Goal: Task Accomplishment & Management: Use online tool/utility

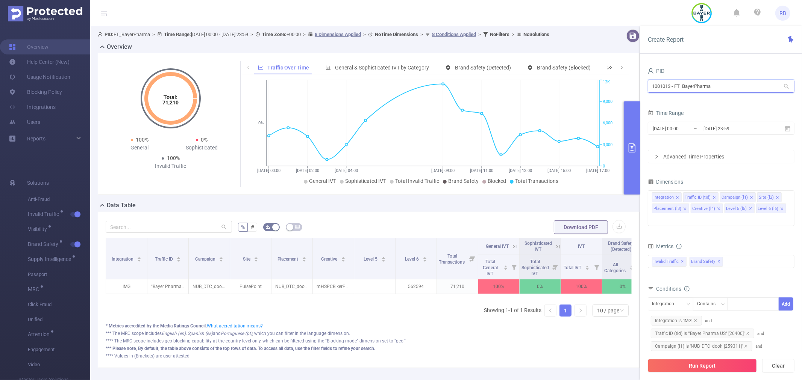
click at [738, 81] on input "1001013 - FT_BayerPharma" at bounding box center [721, 86] width 147 height 13
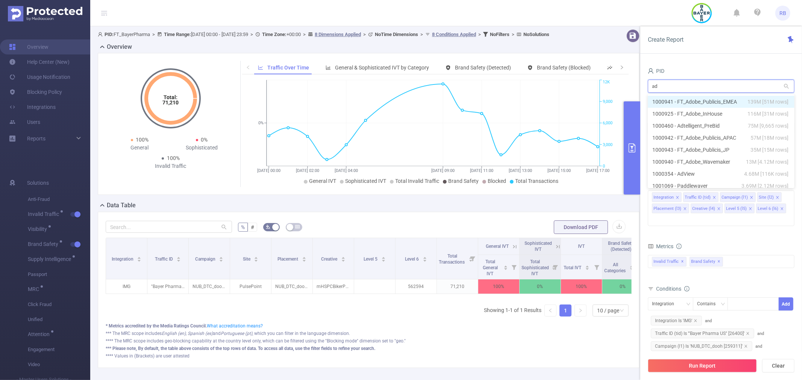
type input "adm"
click at [724, 94] on ul "1000916 - Admaven 16K [6,505 rows] 1000696 - Admix 30 [10 rows] 1000901 - Admon…" at bounding box center [721, 141] width 147 height 94
click at [725, 100] on li "1000916 - Admaven 16K [6,505 rows]" at bounding box center [721, 102] width 147 height 12
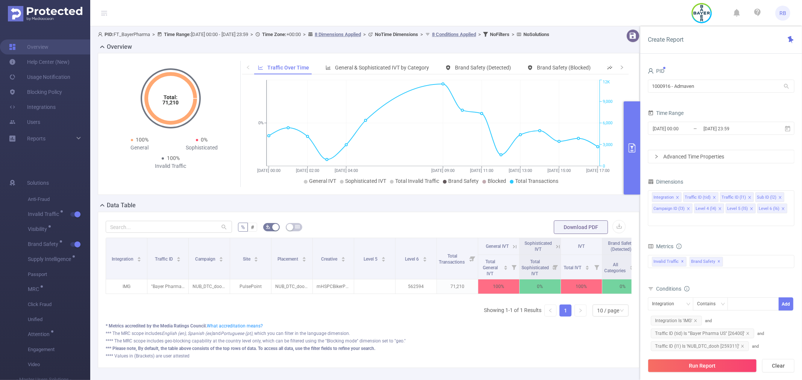
click at [705, 363] on button "Run Report" at bounding box center [702, 366] width 109 height 14
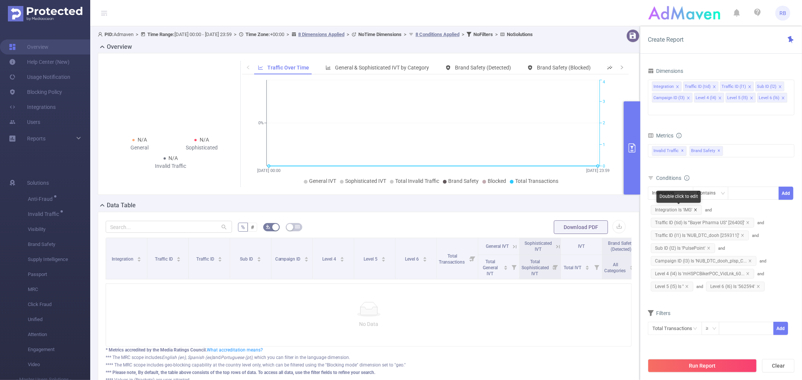
click at [696, 209] on icon "icon: close" at bounding box center [695, 210] width 4 height 4
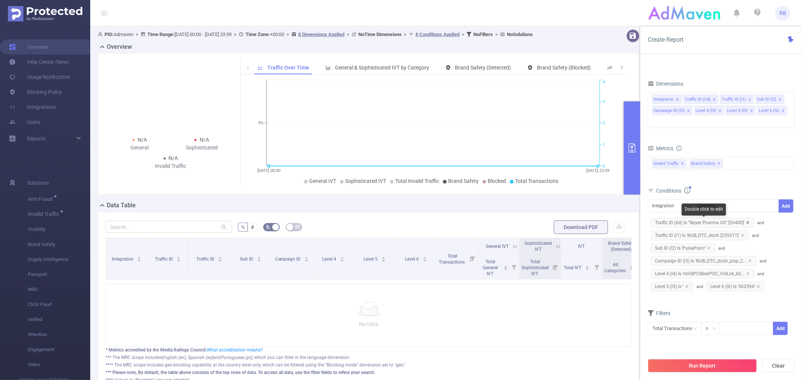
click at [746, 223] on icon "icon: close" at bounding box center [748, 223] width 4 height 4
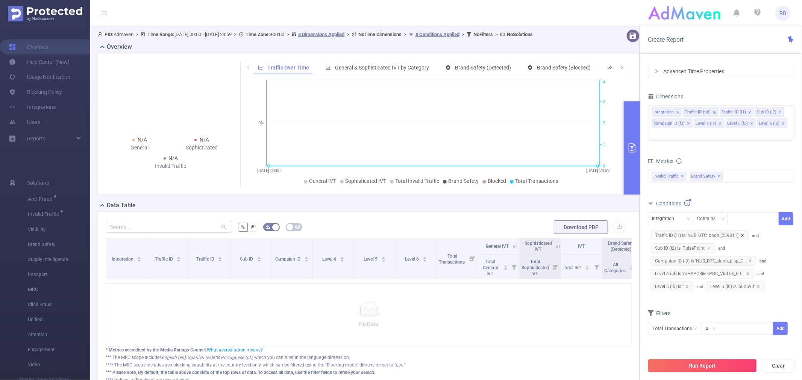
drag, startPoint x: 745, startPoint y: 223, endPoint x: 742, endPoint y: 235, distance: 11.6
click at [742, 235] on icon "icon: close" at bounding box center [742, 235] width 3 height 3
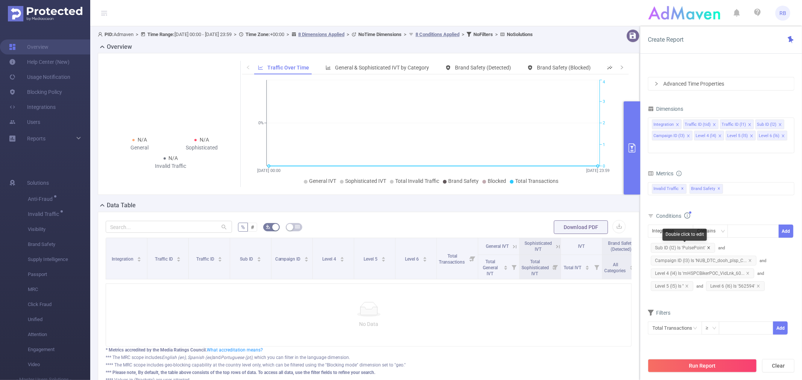
click at [707, 248] on icon "icon: close" at bounding box center [709, 248] width 4 height 4
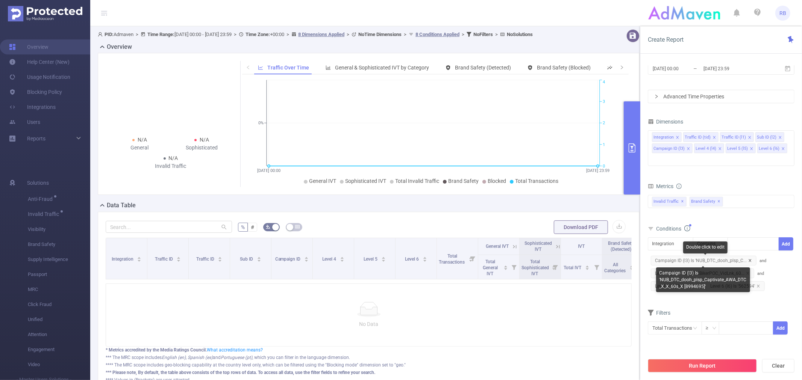
click at [749, 261] on icon "icon: close" at bounding box center [749, 260] width 3 height 3
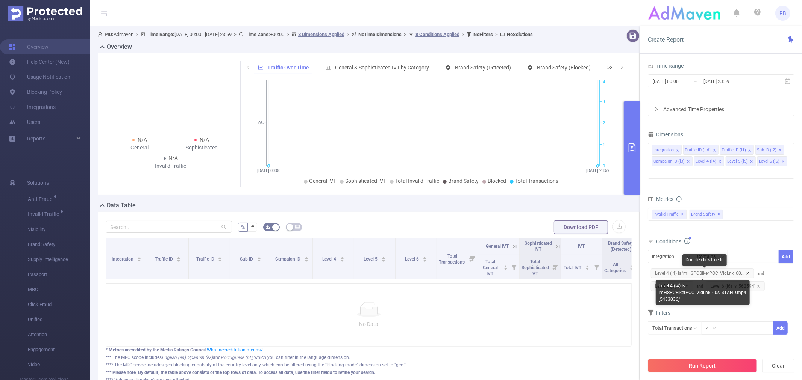
click at [746, 274] on icon "icon: close" at bounding box center [748, 274] width 4 height 4
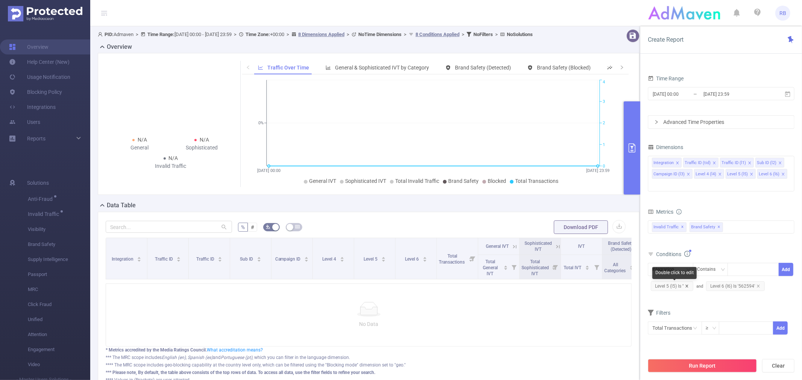
click at [687, 287] on icon "icon: close" at bounding box center [687, 287] width 4 height 4
click at [701, 287] on icon "icon: close" at bounding box center [703, 287] width 4 height 4
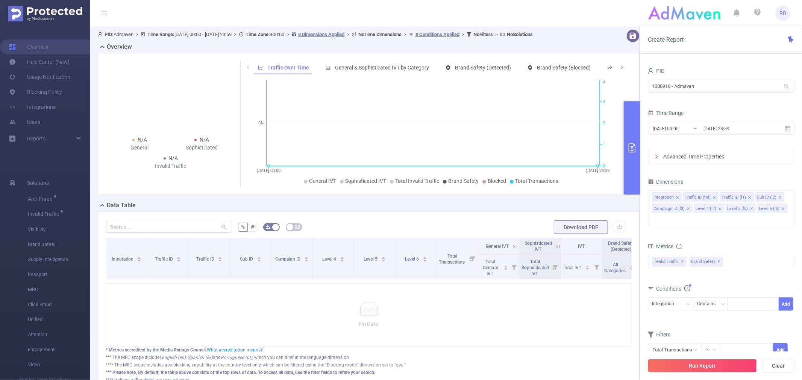
click at [703, 365] on button "Run Report" at bounding box center [702, 366] width 109 height 14
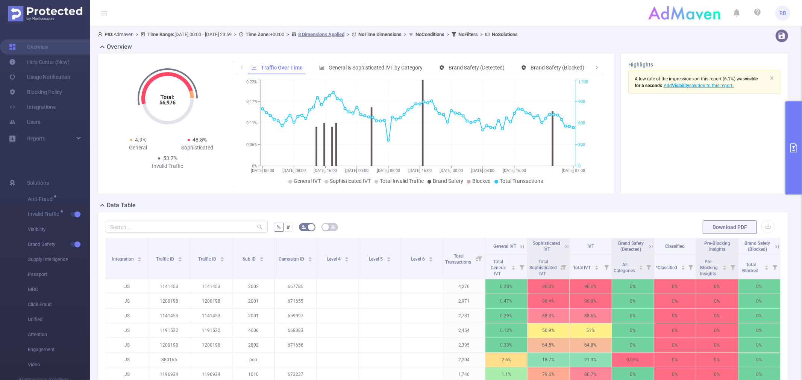
click at [801, 133] on button "primary" at bounding box center [793, 147] width 17 height 93
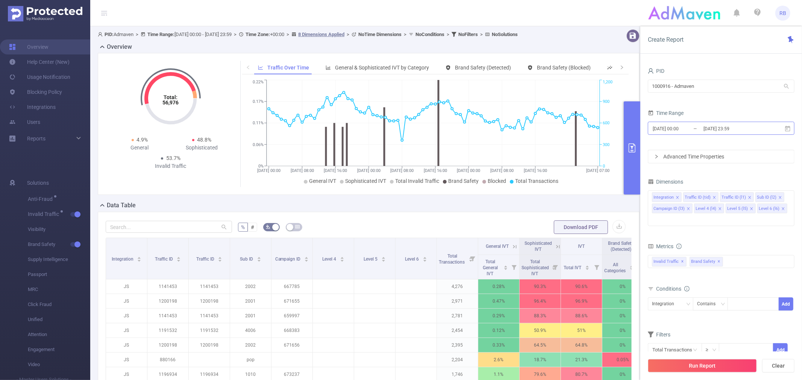
click at [704, 130] on input "[DATE] 23:59" at bounding box center [732, 129] width 61 height 10
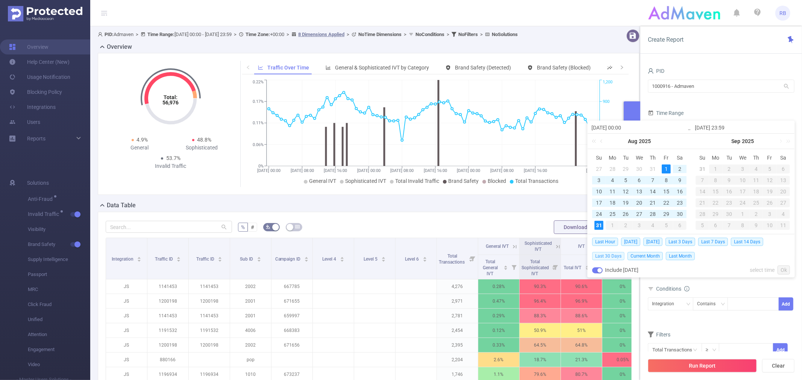
click at [615, 256] on span "Last 30 Days" at bounding box center [608, 256] width 32 height 8
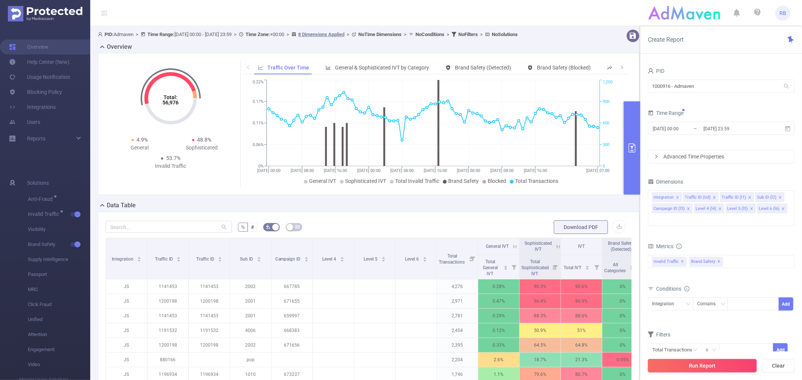
click at [669, 365] on button "Run Report" at bounding box center [702, 366] width 109 height 14
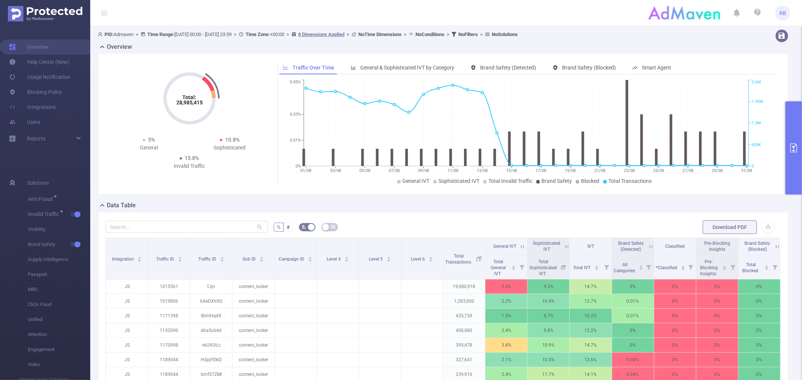
click at [519, 248] on icon at bounding box center [522, 247] width 7 height 7
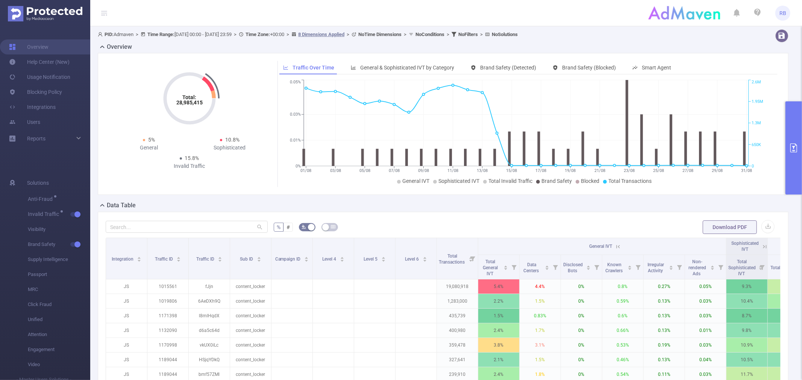
click at [618, 249] on icon at bounding box center [617, 247] width 7 height 7
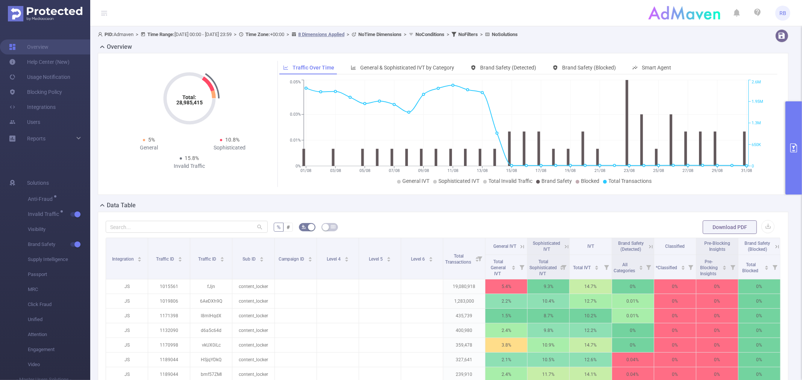
click at [563, 245] on icon at bounding box center [566, 247] width 7 height 7
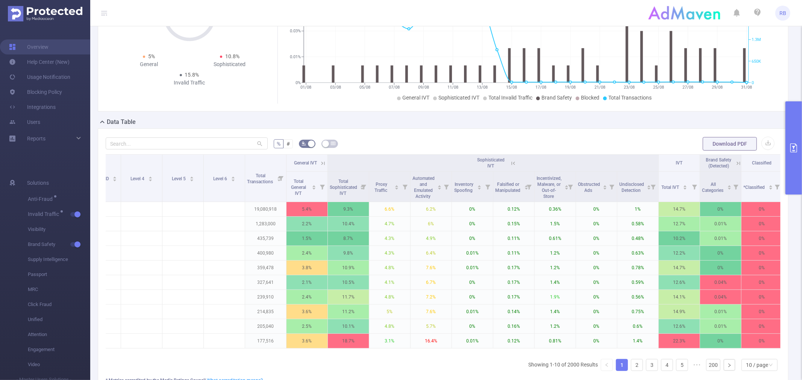
scroll to position [0, 284]
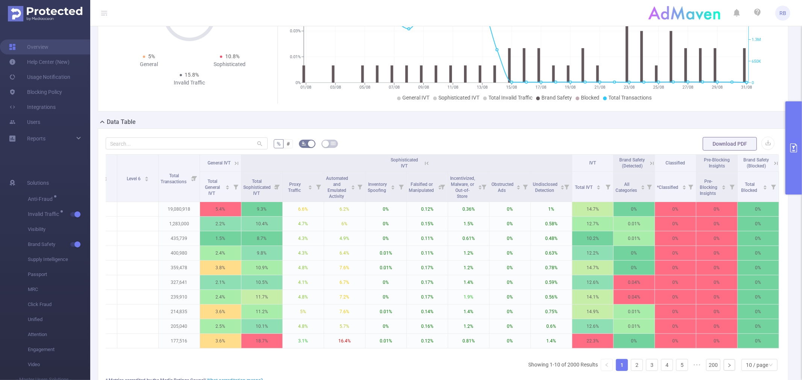
click at [235, 163] on icon at bounding box center [236, 163] width 3 height 3
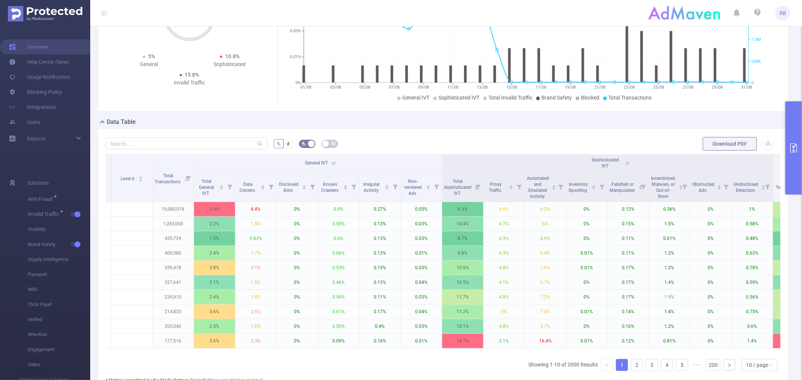
click at [335, 160] on icon at bounding box center [333, 163] width 7 height 7
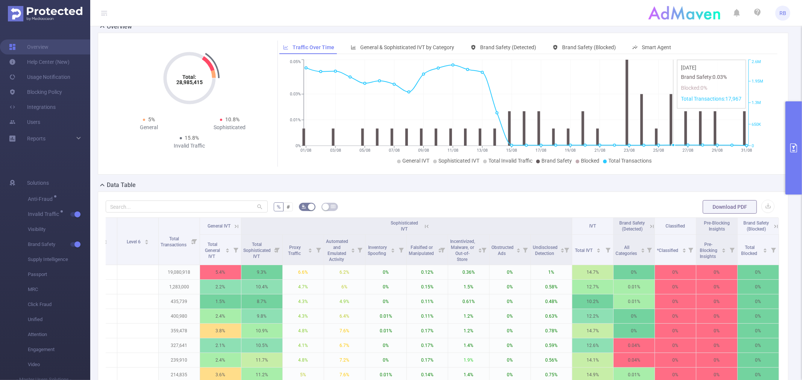
scroll to position [0, 0]
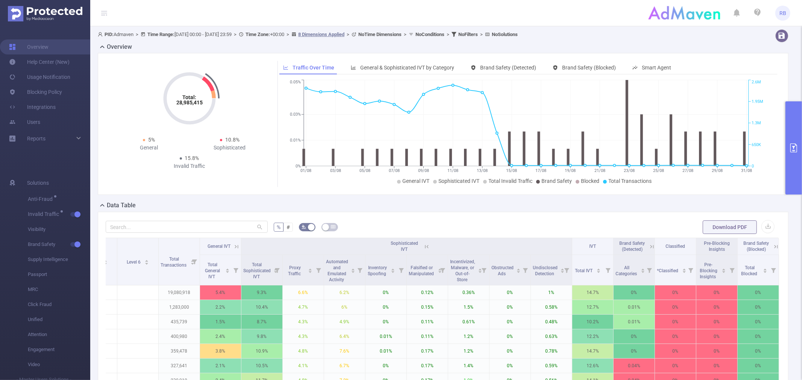
click at [793, 154] on button "primary" at bounding box center [793, 147] width 17 height 93
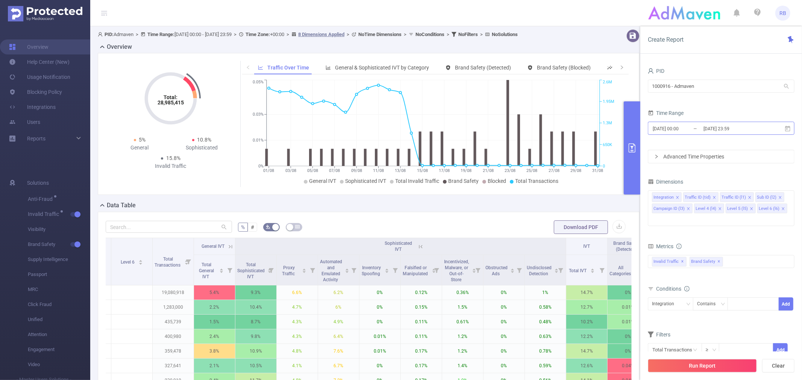
click at [705, 129] on input "[DATE] 23:59" at bounding box center [732, 129] width 61 height 10
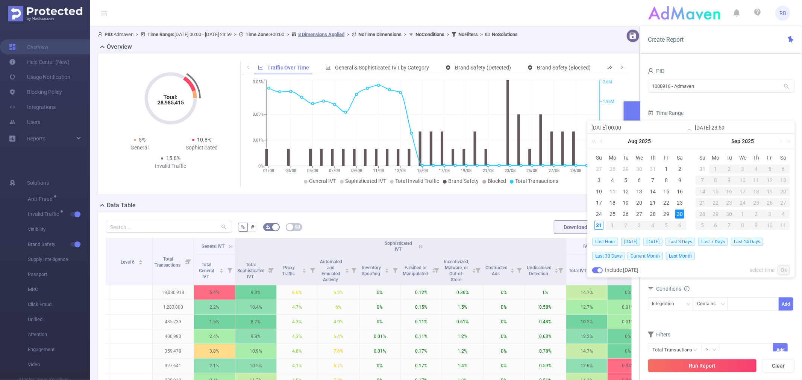
click at [661, 242] on span "[DATE]" at bounding box center [652, 242] width 19 height 8
type input "2025-08-30 00:00"
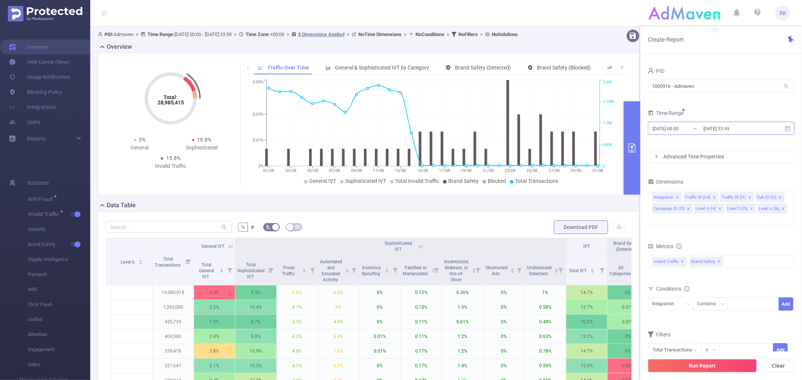
click at [686, 132] on input "2025-08-30 00:00" at bounding box center [682, 129] width 61 height 10
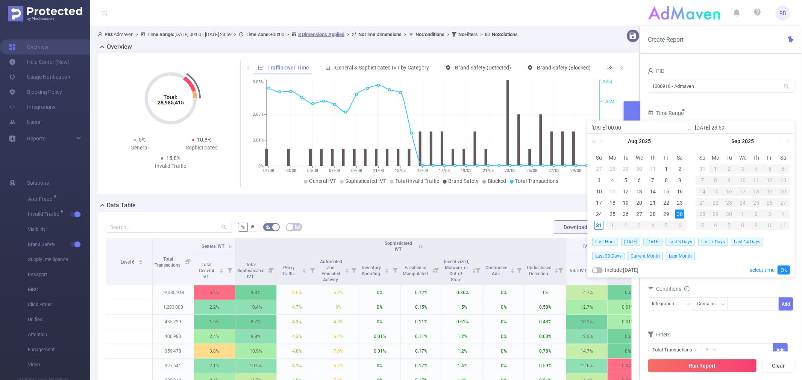
click at [599, 268] on button "button" at bounding box center [597, 271] width 11 height 6
type input "[DATE] 23:59"
click at [781, 270] on link "Ok" at bounding box center [783, 270] width 12 height 9
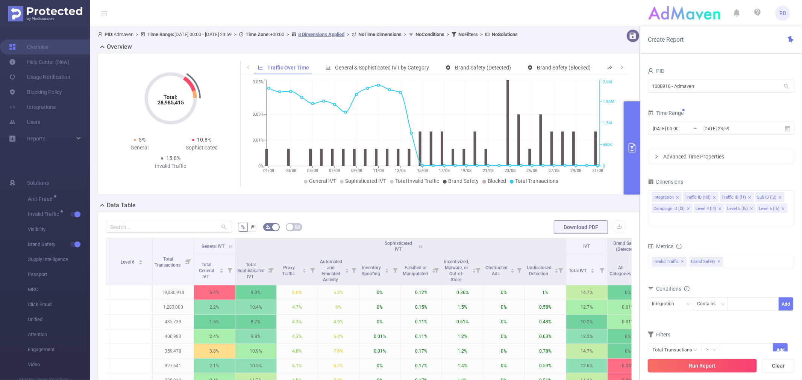
click at [707, 367] on button "Run Report" at bounding box center [702, 366] width 109 height 14
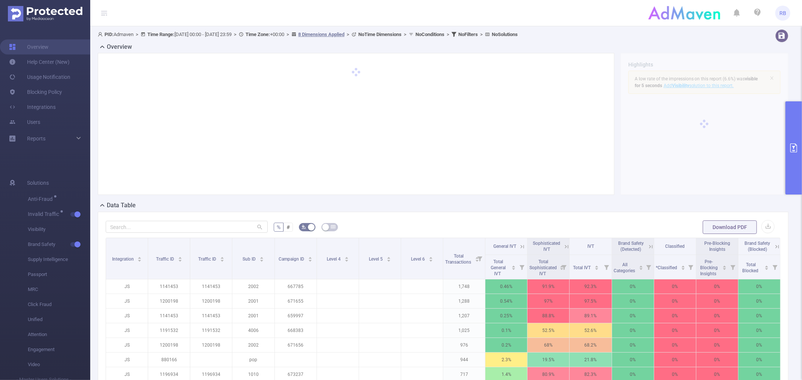
click at [563, 247] on icon at bounding box center [566, 247] width 7 height 7
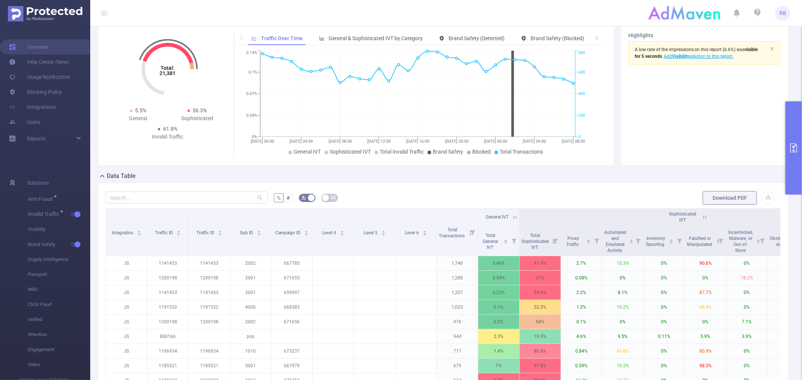
scroll to position [83, 0]
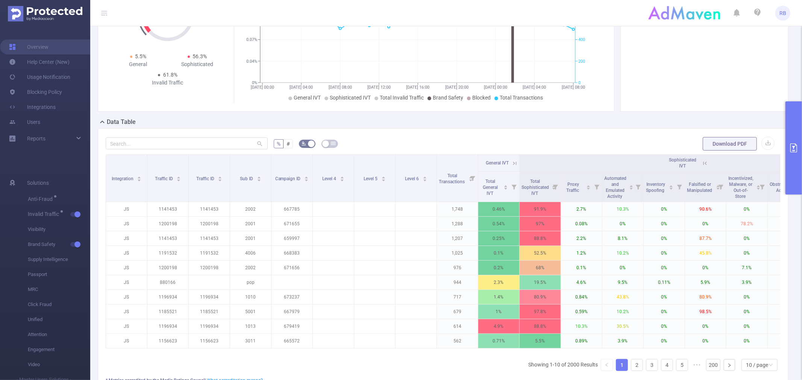
click at [801, 143] on button "primary" at bounding box center [793, 147] width 17 height 93
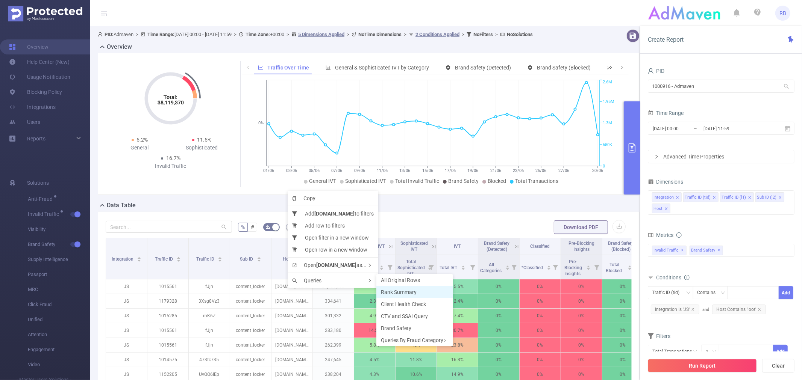
click at [411, 292] on span "Rank Summary" at bounding box center [399, 292] width 36 height 6
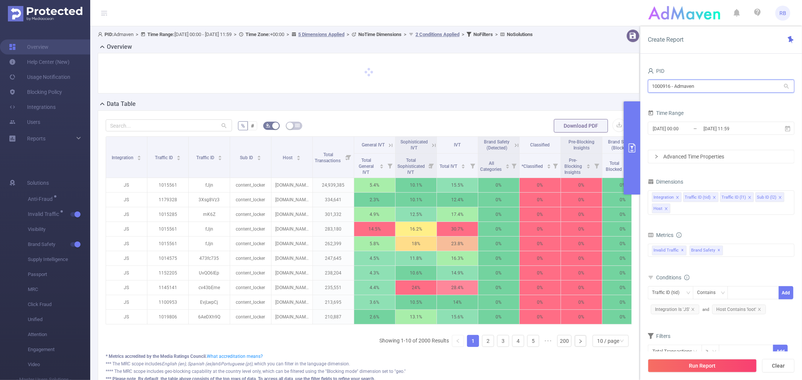
click at [683, 85] on input "1000916 - Admaven" at bounding box center [721, 86] width 147 height 13
click at [683, 121] on div "2025-06-01 00:00 _ 2025-06-30 11:59" at bounding box center [721, 129] width 147 height 18
click at [684, 132] on input "2025-06-01 00:00" at bounding box center [682, 129] width 61 height 10
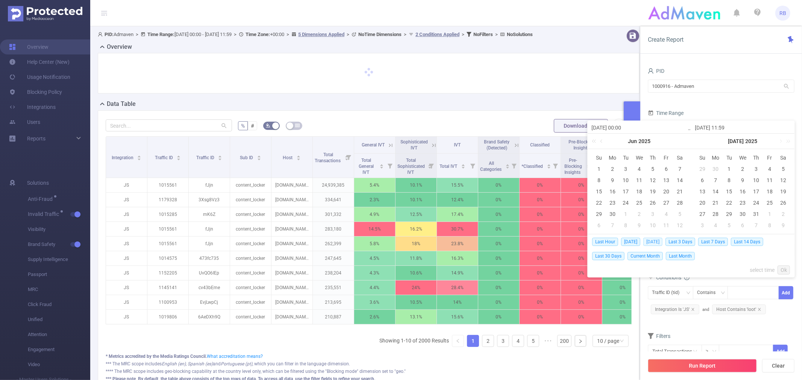
click at [658, 243] on span "[DATE]" at bounding box center [652, 242] width 19 height 8
type input "2025-08-30 00:00"
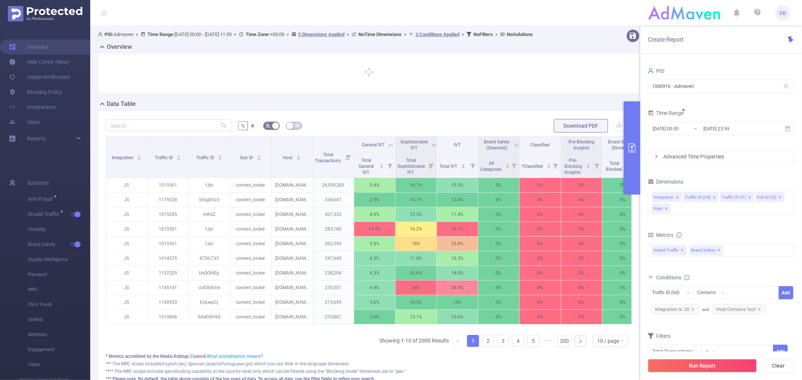
click at [708, 154] on div "Advanced Time Properties" at bounding box center [721, 156] width 146 height 13
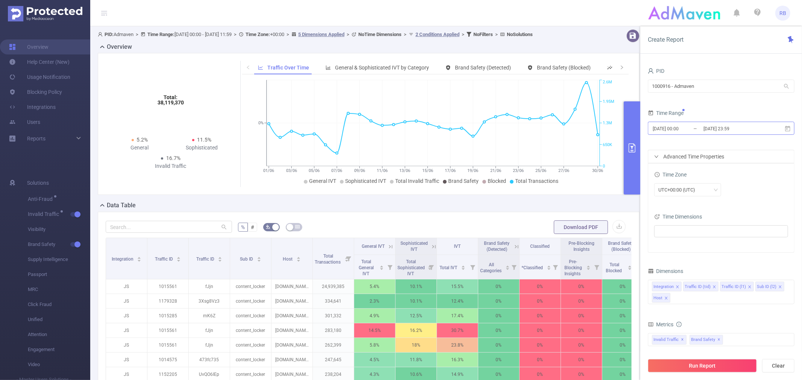
click at [703, 131] on input "2025-08-30 23:59" at bounding box center [732, 129] width 61 height 10
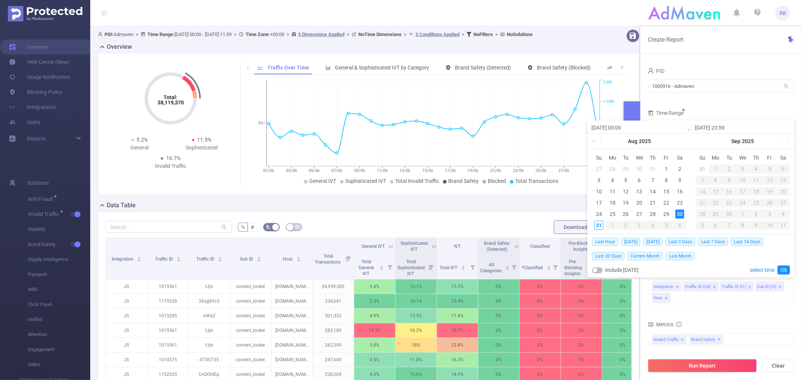
click at [600, 269] on button "button" at bounding box center [597, 271] width 11 height 6
type input "[DATE] 23:59"
click at [720, 367] on button "Run Report" at bounding box center [702, 366] width 109 height 14
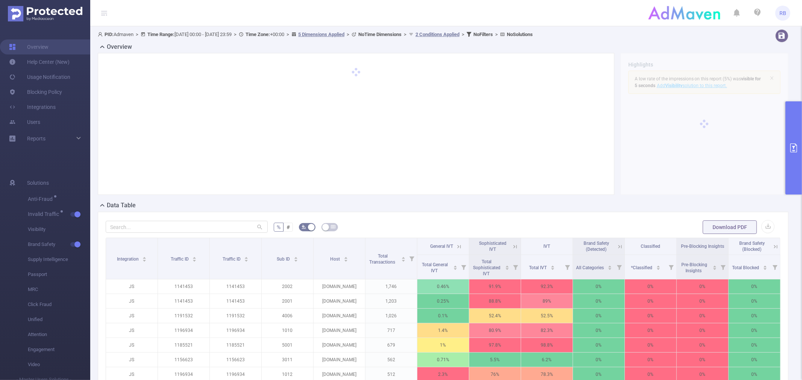
click at [513, 245] on icon at bounding box center [515, 247] width 7 height 7
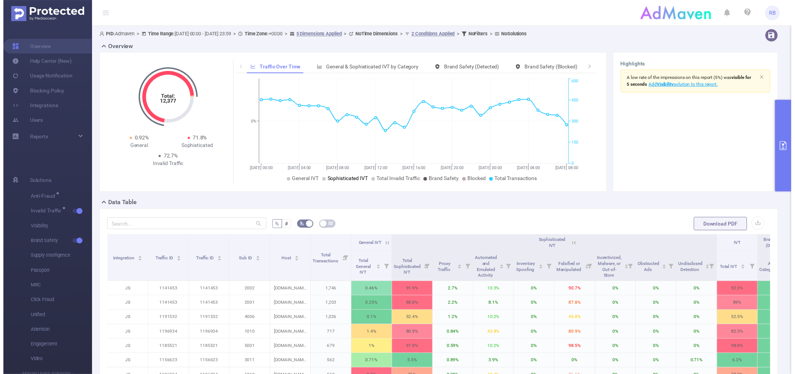
scroll to position [83, 0]
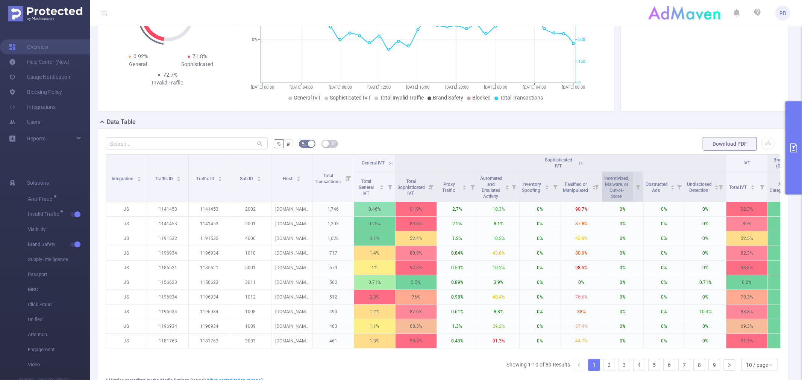
click at [625, 186] on span "Incentivized, Malware, or Out-of-Store" at bounding box center [616, 187] width 25 height 23
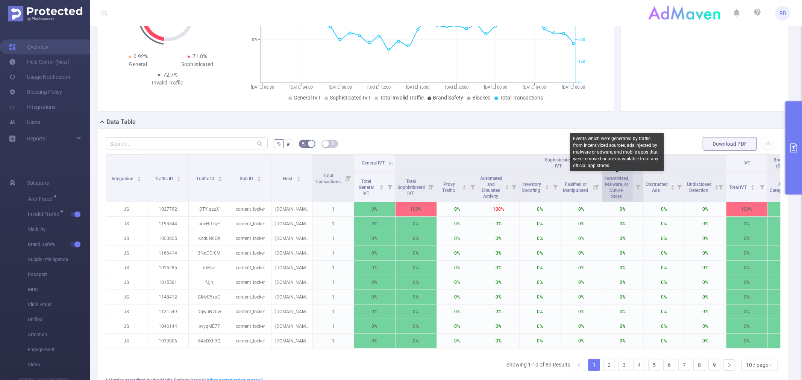
click at [618, 186] on span "Incentivized, Malware, or Out-of-Store" at bounding box center [616, 187] width 25 height 23
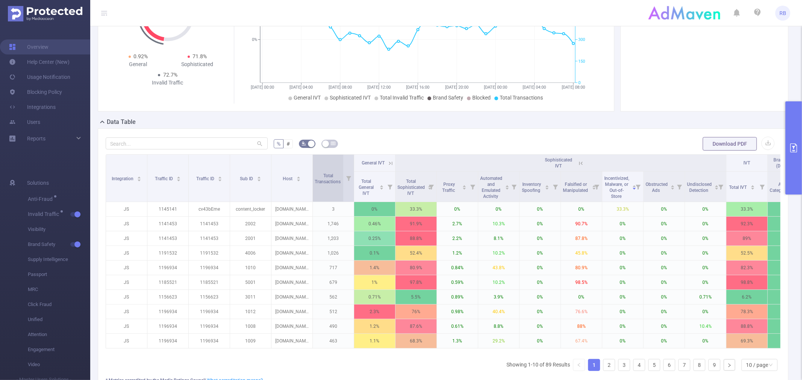
click at [328, 179] on span "Total Transactions" at bounding box center [328, 178] width 27 height 11
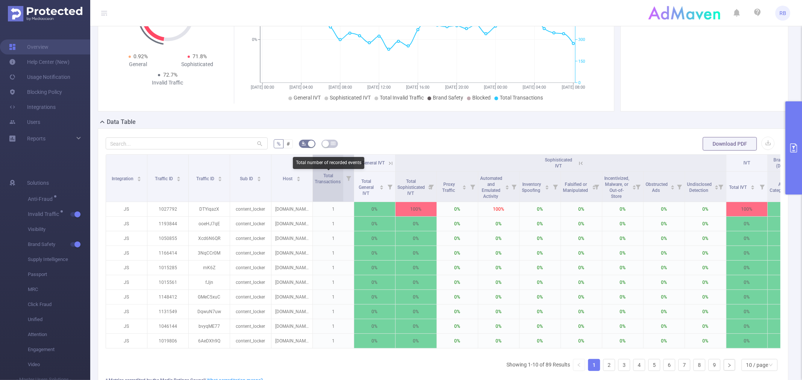
click at [328, 179] on span "Total Transactions" at bounding box center [328, 178] width 27 height 11
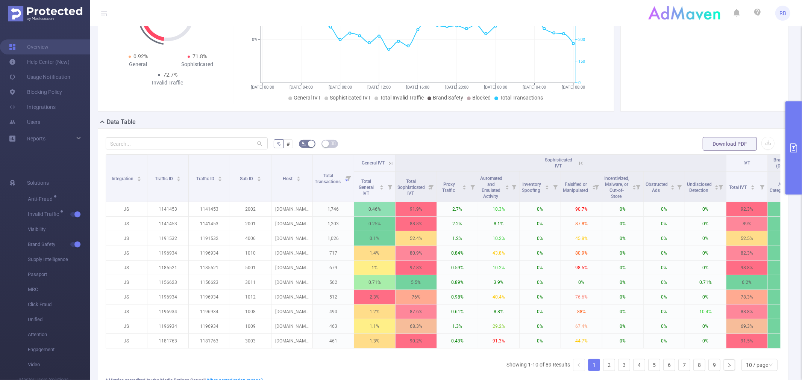
click at [788, 136] on button "primary" at bounding box center [793, 147] width 17 height 93
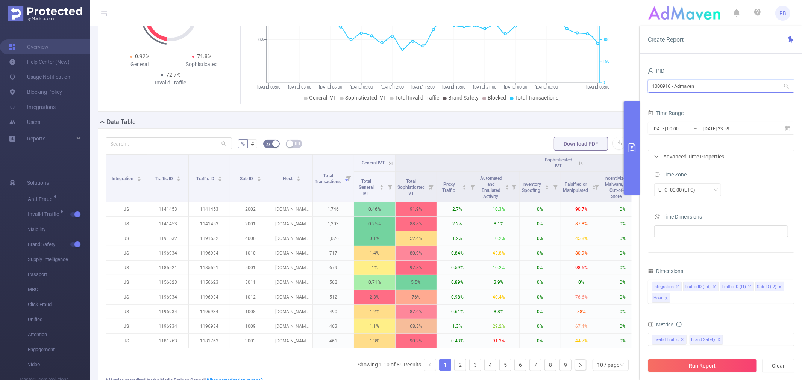
click at [721, 81] on input "1000916 - Admaven" at bounding box center [721, 86] width 147 height 13
click at [722, 81] on input "1000916 - Admaven" at bounding box center [721, 86] width 147 height 13
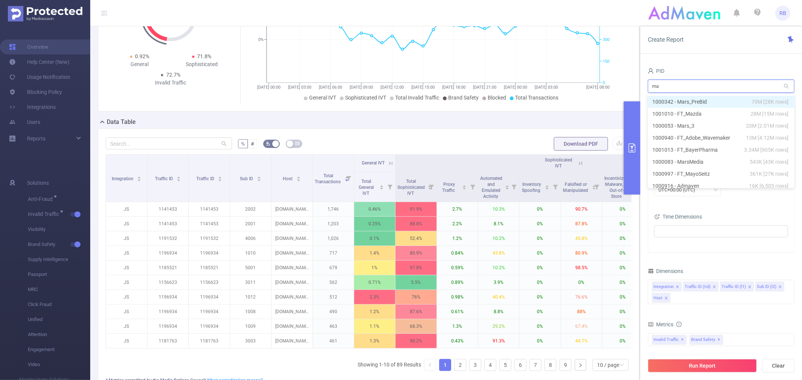
type input "may"
click at [711, 103] on li "1000997 - FT_MayoSeitz 361K [27K rows]" at bounding box center [721, 102] width 147 height 12
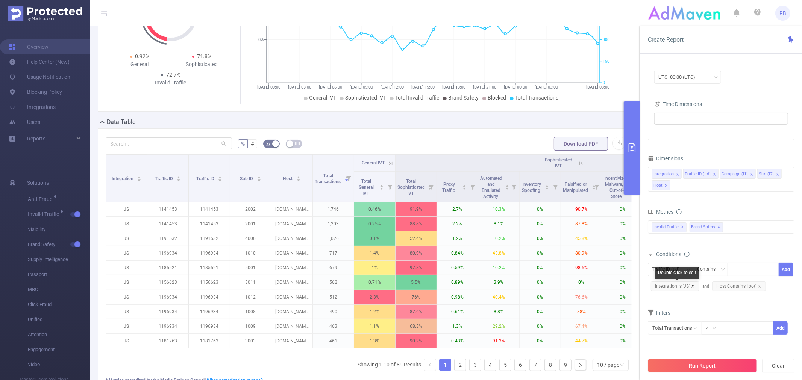
click at [692, 287] on icon "icon: close" at bounding box center [692, 286] width 3 height 3
click at [696, 285] on icon "icon: close" at bounding box center [698, 287] width 4 height 4
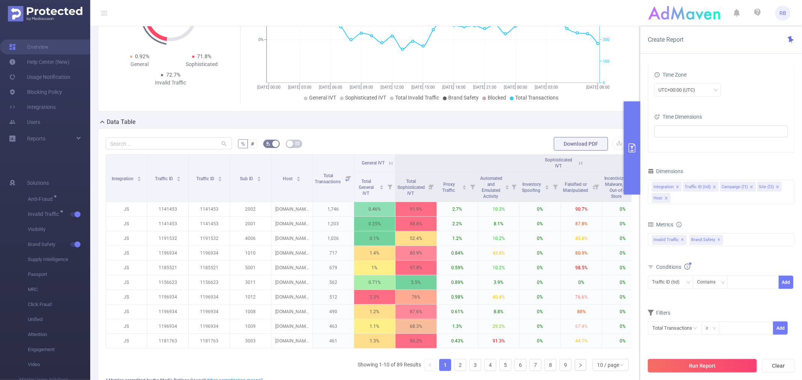
click at [691, 362] on button "Run Report" at bounding box center [702, 366] width 109 height 14
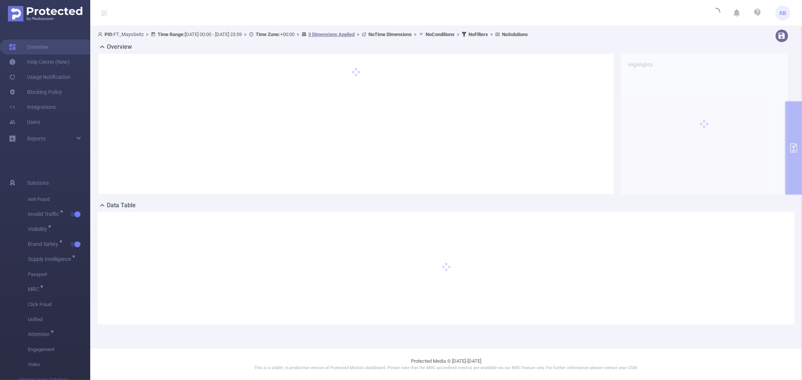
scroll to position [0, 0]
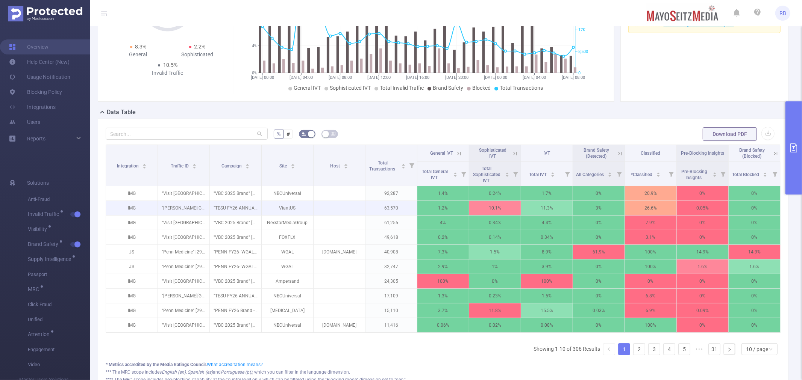
scroll to position [174, 0]
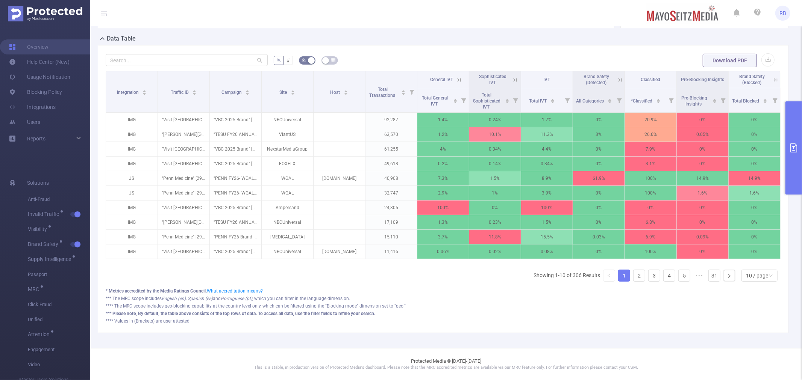
click at [797, 143] on button "primary" at bounding box center [793, 147] width 17 height 93
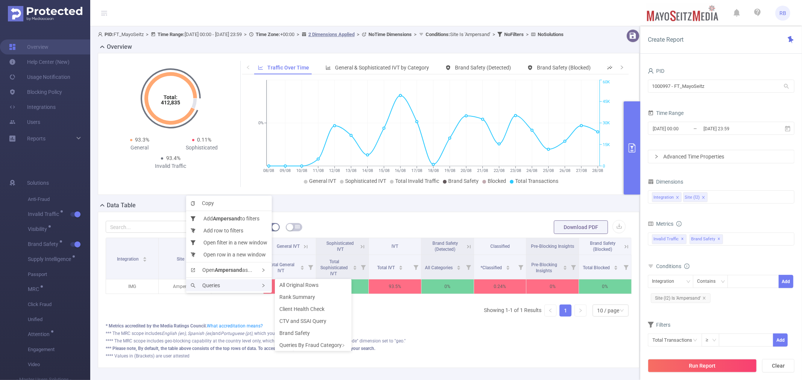
click at [224, 286] on div "Queries" at bounding box center [229, 286] width 86 height 12
click at [305, 321] on span "CTV and SSAI Query" at bounding box center [302, 321] width 47 height 6
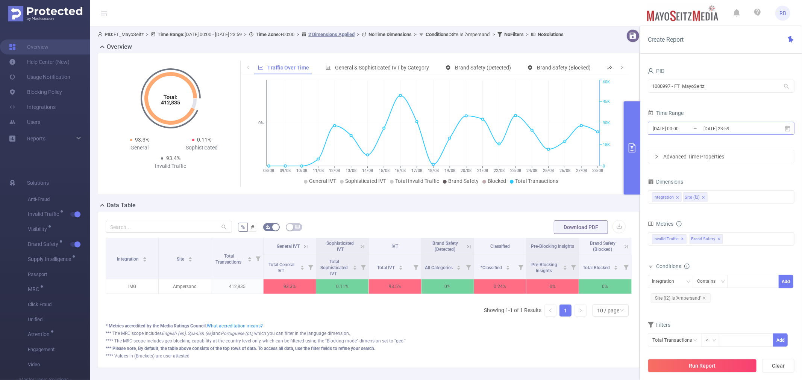
click at [687, 133] on input "[DATE] 00:00" at bounding box center [682, 129] width 61 height 10
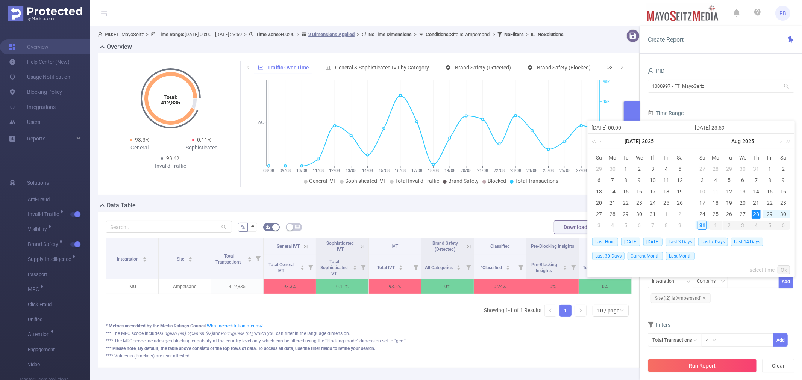
click at [673, 240] on span "Last 3 Days" at bounding box center [680, 242] width 30 height 8
type input "[DATE] 00:00"
type input "[DATE] 23:59"
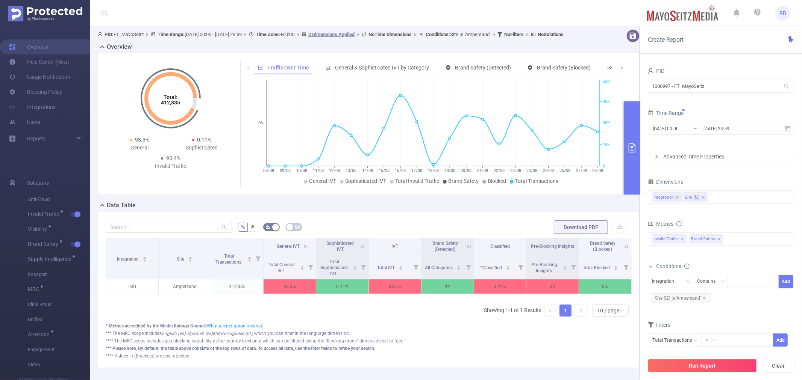
click at [677, 366] on button "Run Report" at bounding box center [702, 366] width 109 height 14
